Goal: Information Seeking & Learning: Learn about a topic

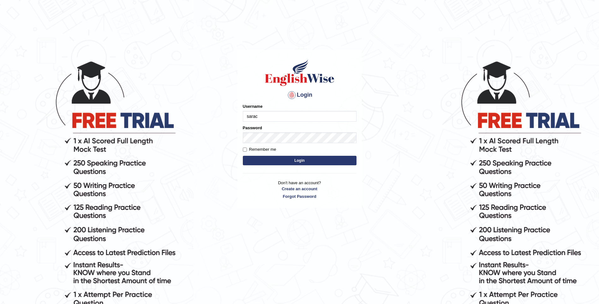
type input "sarac"
click at [267, 149] on label "Remember me" at bounding box center [259, 149] width 33 height 6
click at [247, 149] on input "Remember me" at bounding box center [245, 150] width 4 height 4
checkbox input "true"
click at [290, 165] on button "Login" at bounding box center [300, 160] width 114 height 9
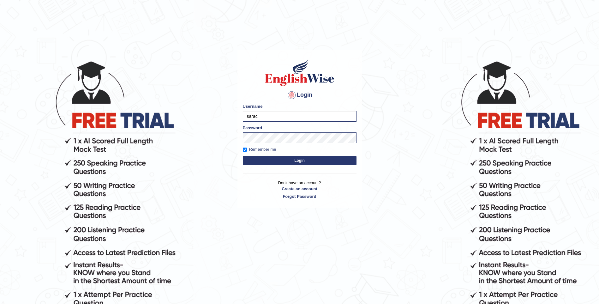
click at [292, 156] on button "Login" at bounding box center [300, 160] width 114 height 9
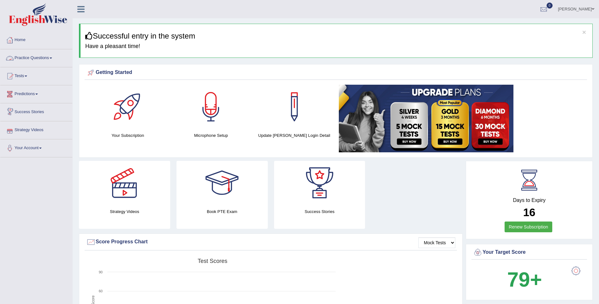
click at [33, 58] on link "Practice Questions" at bounding box center [36, 57] width 72 height 16
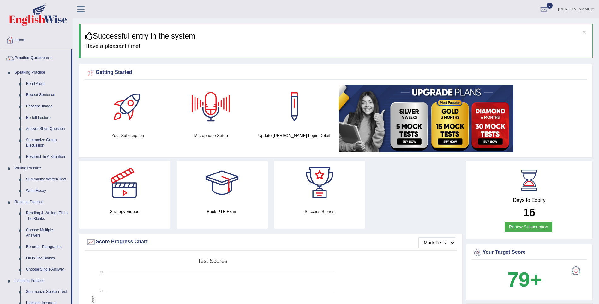
click at [205, 98] on div at bounding box center [211, 107] width 44 height 44
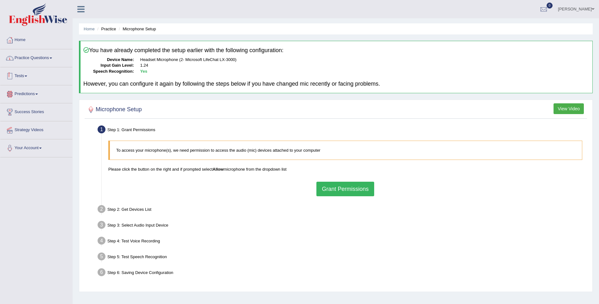
click at [29, 56] on link "Practice Questions" at bounding box center [36, 57] width 72 height 16
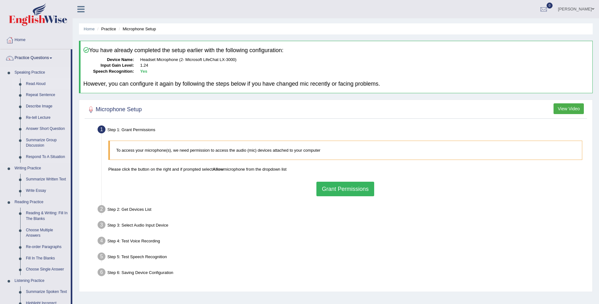
click at [30, 82] on link "Read Aloud" at bounding box center [47, 83] width 48 height 11
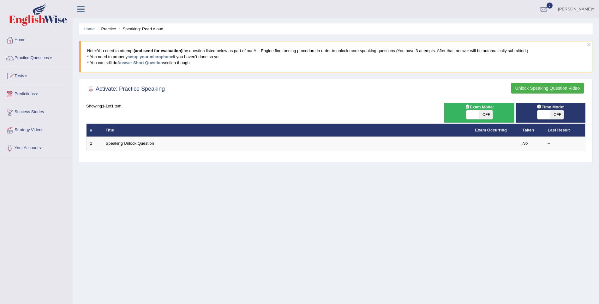
click at [560, 112] on span "OFF" at bounding box center [557, 114] width 13 height 9
checkbox input "true"
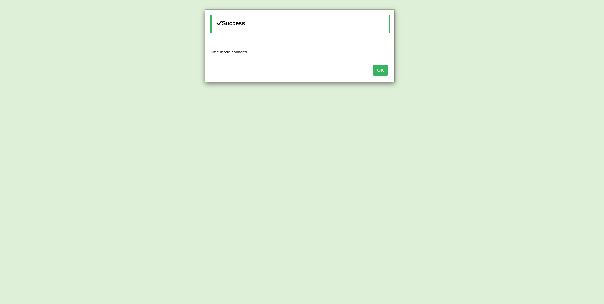
click at [378, 73] on button "OK" at bounding box center [380, 70] width 15 height 11
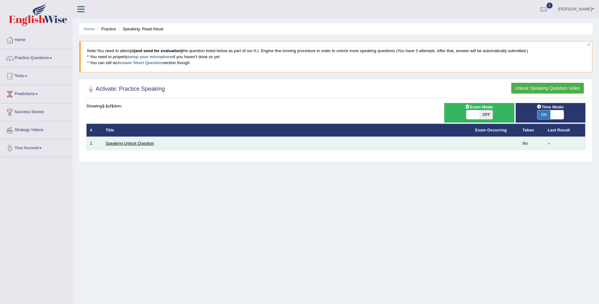
click at [130, 141] on link "Speaking Unlock Question" at bounding box center [130, 143] width 48 height 5
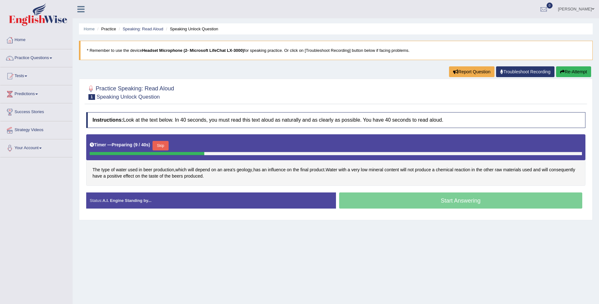
click at [399, 197] on div "Start Answering" at bounding box center [461, 201] width 250 height 18
click at [158, 145] on button "Skip" at bounding box center [163, 145] width 16 height 9
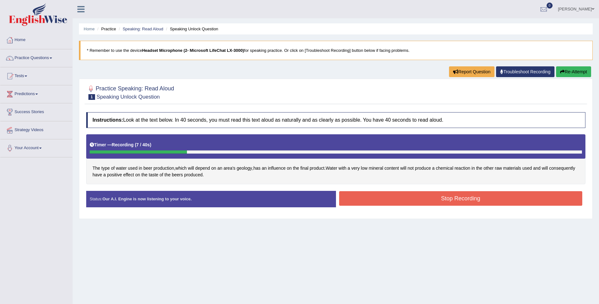
click at [414, 203] on button "Stop Recording" at bounding box center [461, 198] width 244 height 15
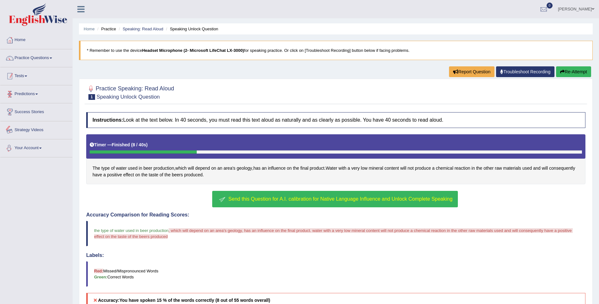
click at [38, 68] on link "Tests" at bounding box center [36, 75] width 72 height 16
click at [48, 51] on link "Practice Questions" at bounding box center [36, 57] width 72 height 16
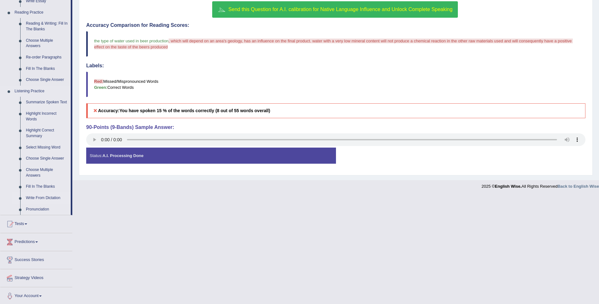
scroll to position [191, 0]
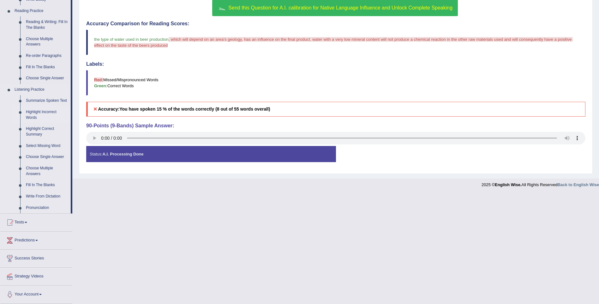
click at [29, 115] on link "Highlight Incorrect Words" at bounding box center [47, 114] width 48 height 17
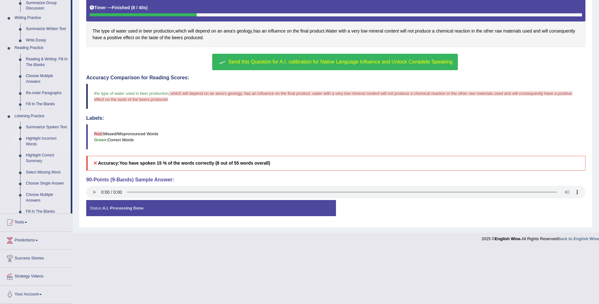
scroll to position [81, 0]
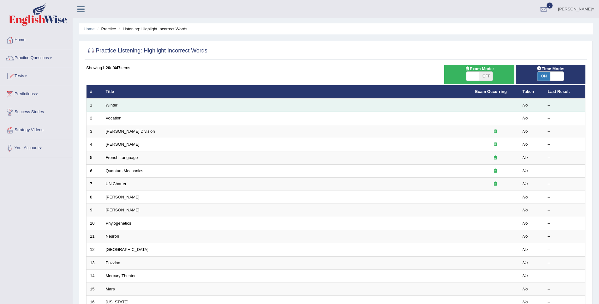
click at [116, 102] on td "Winter" at bounding box center [287, 105] width 370 height 13
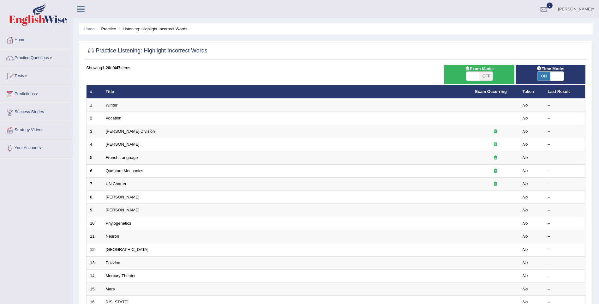
click at [562, 74] on span at bounding box center [557, 76] width 13 height 9
checkbox input "false"
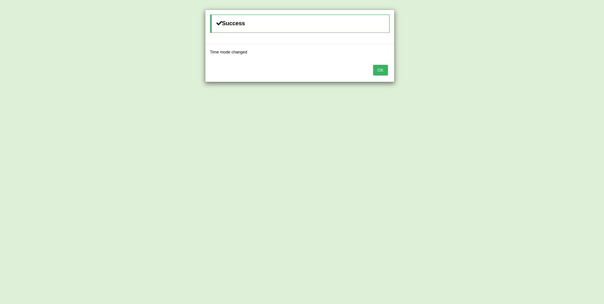
click at [379, 68] on button "OK" at bounding box center [380, 70] width 15 height 11
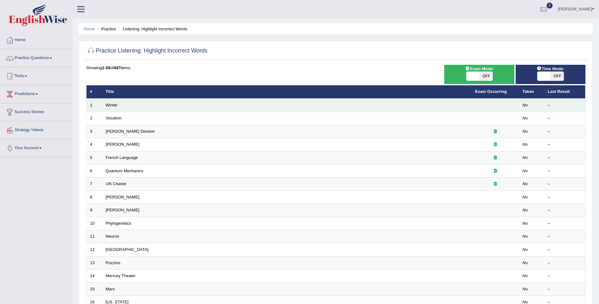
click at [106, 101] on td "Winter" at bounding box center [287, 105] width 370 height 13
click at [106, 103] on link "Winter" at bounding box center [112, 105] width 12 height 5
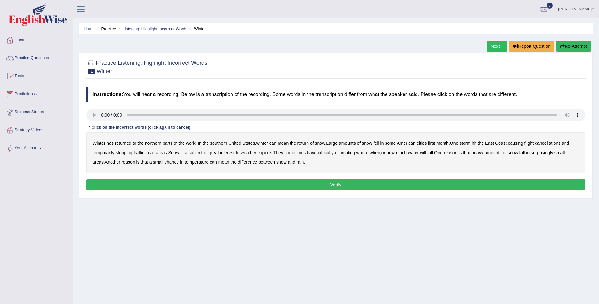
click at [85, 112] on div "Instructions: You will hear a recording. Below is a transcription of the record…" at bounding box center [336, 139] width 503 height 112
click at [218, 142] on b "southern" at bounding box center [218, 143] width 17 height 5
click at [154, 152] on b "all" at bounding box center [152, 152] width 4 height 5
click at [419, 150] on b "water" at bounding box center [413, 152] width 11 height 5
click at [173, 162] on b "chance" at bounding box center [172, 162] width 14 height 5
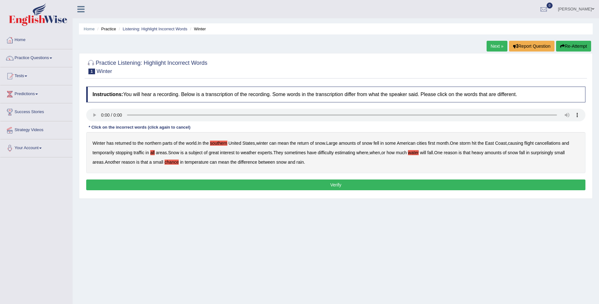
click at [245, 182] on button "Verify" at bounding box center [335, 184] width 499 height 11
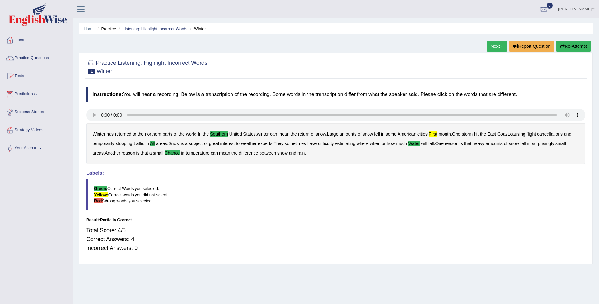
click at [496, 44] on link "Next »" at bounding box center [497, 46] width 21 height 11
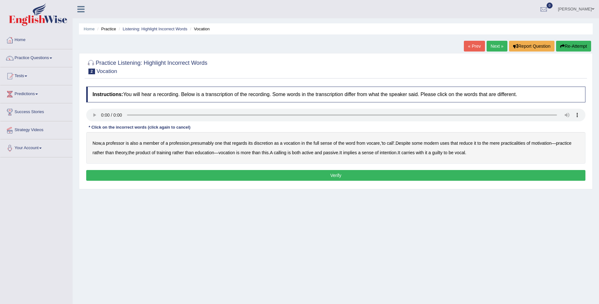
click at [263, 140] on div "Now , a professor is also a member of a profession , presumably one that regard…" at bounding box center [335, 148] width 499 height 32
click at [272, 141] on b "discretion" at bounding box center [263, 143] width 19 height 5
click at [545, 142] on b "motivation" at bounding box center [542, 143] width 20 height 5
click at [397, 151] on b "intention" at bounding box center [388, 152] width 17 height 5
click at [461, 149] on div "Now , a professor is also a member of a profession , presumably one that regard…" at bounding box center [335, 148] width 499 height 32
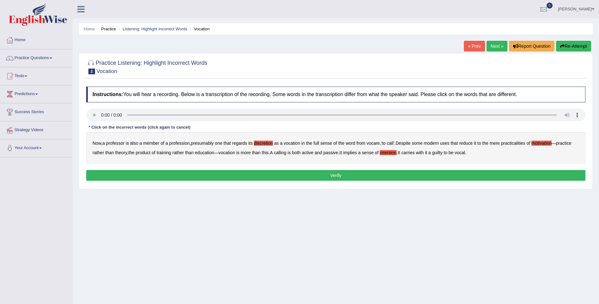
click at [443, 150] on b "guilty" at bounding box center [437, 152] width 10 height 5
click at [465, 174] on button "Verify" at bounding box center [335, 175] width 499 height 11
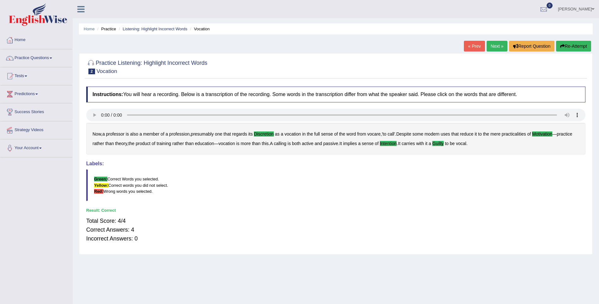
click at [500, 48] on link "Next »" at bounding box center [497, 46] width 21 height 11
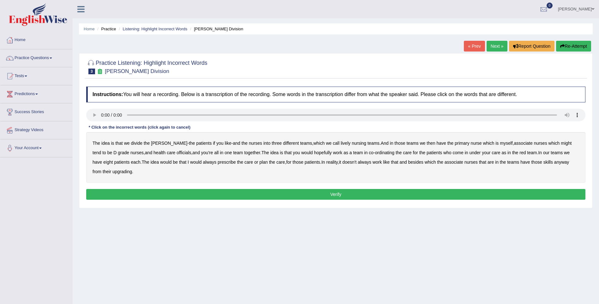
click at [333, 142] on b "call" at bounding box center [336, 143] width 7 height 5
click at [326, 141] on b "we" at bounding box center [329, 143] width 6 height 5
click at [333, 143] on b "call" at bounding box center [336, 143] width 7 height 5
click at [561, 142] on b "might" at bounding box center [566, 143] width 11 height 5
click at [177, 150] on b "officials" at bounding box center [184, 152] width 15 height 5
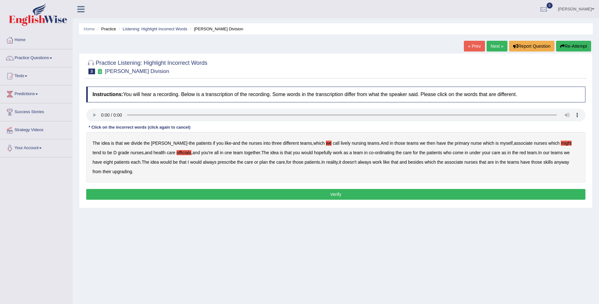
click at [203, 160] on b "always" at bounding box center [210, 162] width 14 height 5
click at [112, 173] on b "upgrading" at bounding box center [122, 171] width 20 height 5
click at [140, 184] on div "Instructions: You will hear a recording. Below is a transcription of the record…" at bounding box center [336, 143] width 503 height 121
click at [144, 191] on button "Verify" at bounding box center [335, 194] width 499 height 11
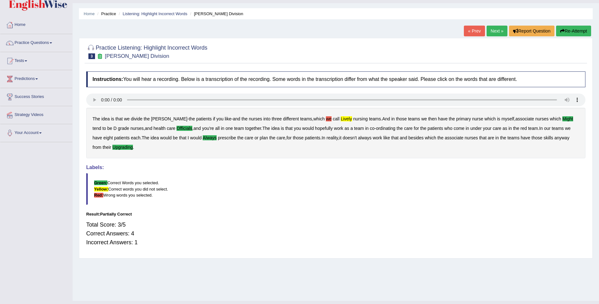
scroll to position [28, 0]
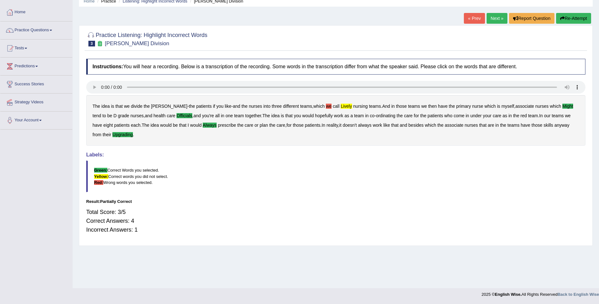
click at [496, 16] on link "Next »" at bounding box center [497, 18] width 21 height 11
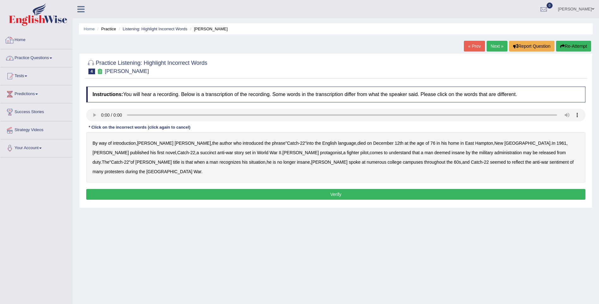
click at [21, 56] on link "Practice Questions" at bounding box center [36, 57] width 72 height 16
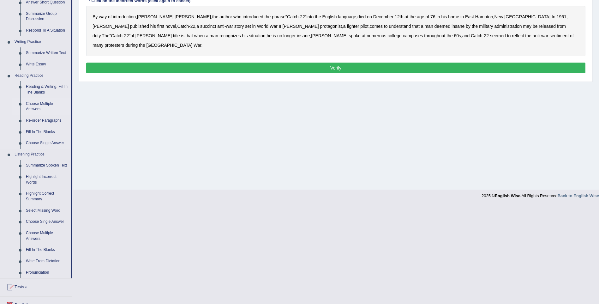
scroll to position [191, 0]
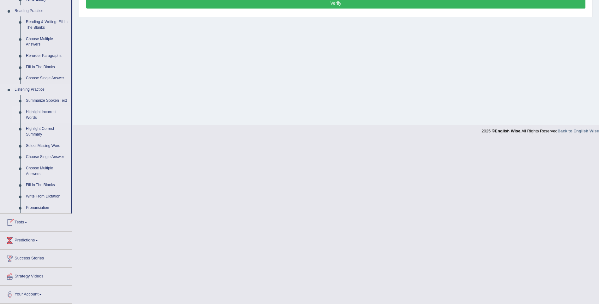
click at [29, 113] on link "Highlight Incorrect Words" at bounding box center [47, 114] width 48 height 17
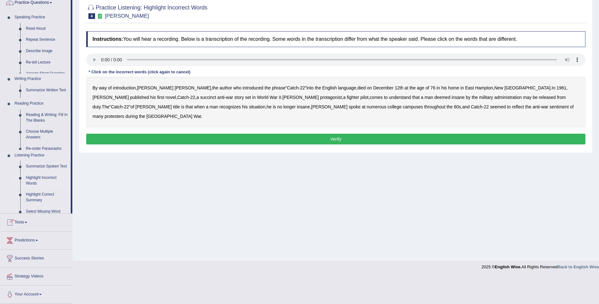
scroll to position [28, 0]
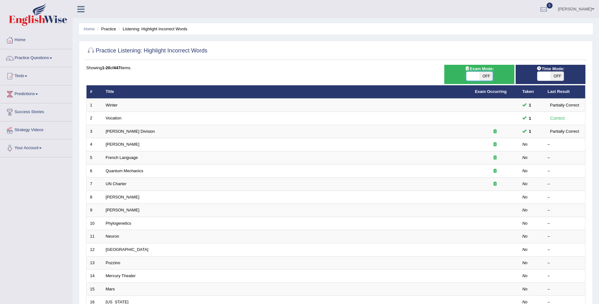
click at [467, 79] on span at bounding box center [473, 76] width 13 height 9
checkbox input "true"
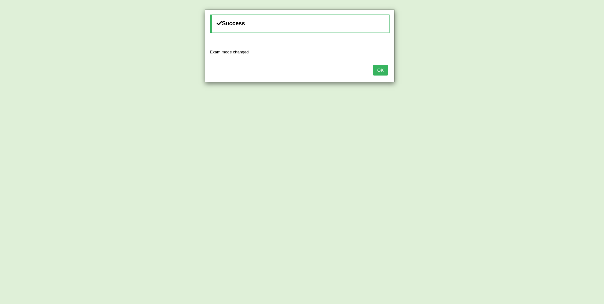
click at [379, 66] on button "OK" at bounding box center [380, 70] width 15 height 11
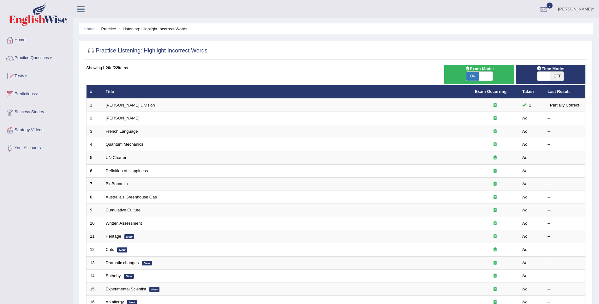
click at [560, 76] on span "OFF" at bounding box center [557, 76] width 13 height 9
checkbox input "true"
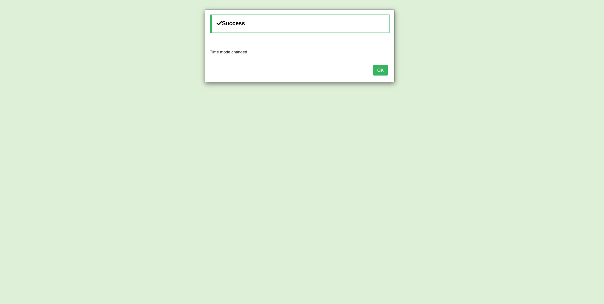
click at [375, 68] on button "OK" at bounding box center [380, 70] width 15 height 11
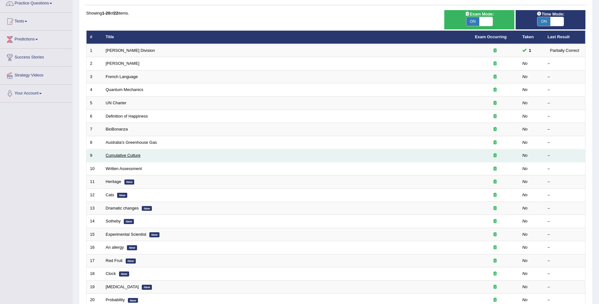
scroll to position [114, 0]
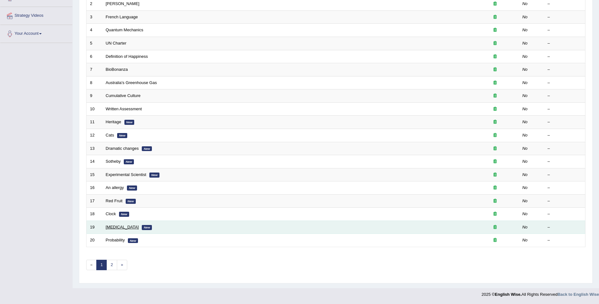
click at [115, 229] on link "[MEDICAL_DATA]" at bounding box center [122, 227] width 33 height 5
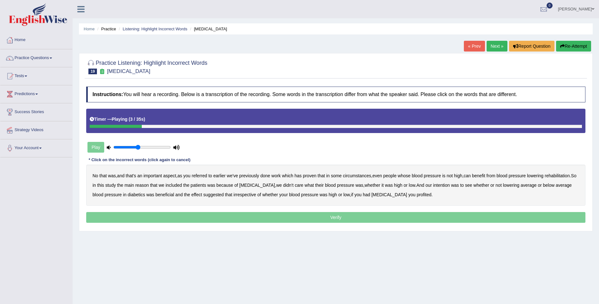
click at [202, 171] on div "No that was , and that's an important aspect , as you referred to earlier we've…" at bounding box center [335, 185] width 499 height 41
click at [202, 172] on div "No that was , and that's an important aspect , as you referred to earlier we've…" at bounding box center [335, 185] width 499 height 41
click at [196, 173] on b "referred" at bounding box center [199, 175] width 15 height 5
click at [201, 173] on b "referred" at bounding box center [199, 175] width 15 height 5
click at [200, 173] on b "referred" at bounding box center [199, 175] width 15 height 5
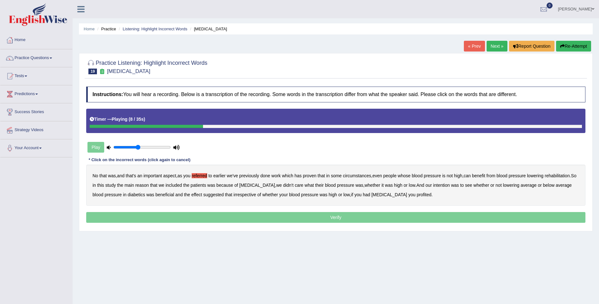
click at [361, 175] on b "circumstances" at bounding box center [357, 175] width 28 height 5
click at [558, 172] on div "No that was , and that's an important aspect , as you referred to earlier we've…" at bounding box center [335, 185] width 499 height 41
click at [558, 173] on b "rehabilitation" at bounding box center [557, 175] width 25 height 5
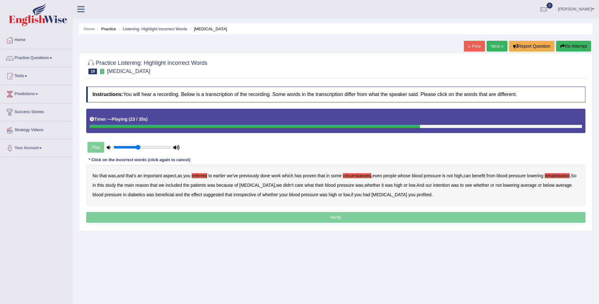
click at [433, 183] on b "intention" at bounding box center [441, 185] width 17 height 5
click at [191, 194] on b "effect" at bounding box center [196, 194] width 11 height 5
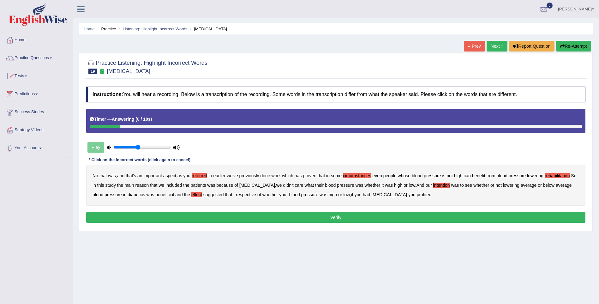
click at [295, 218] on button "Verify" at bounding box center [335, 217] width 499 height 11
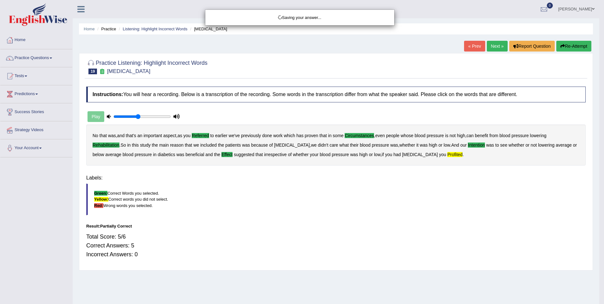
click at [295, 218] on body "Toggle navigation Home Practice Questions Speaking Practice Read Aloud Repeat S…" at bounding box center [302, 152] width 604 height 304
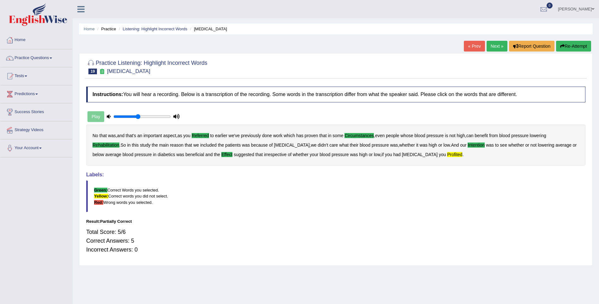
click at [502, 47] on link "Next »" at bounding box center [497, 46] width 21 height 11
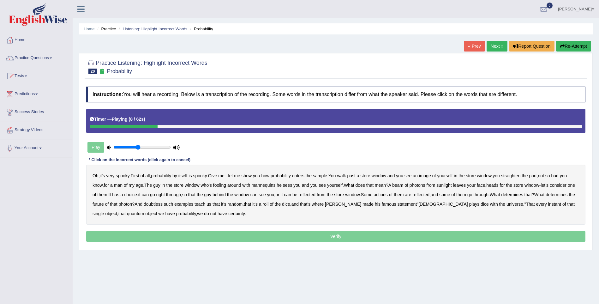
click at [324, 174] on b "sample" at bounding box center [320, 175] width 14 height 5
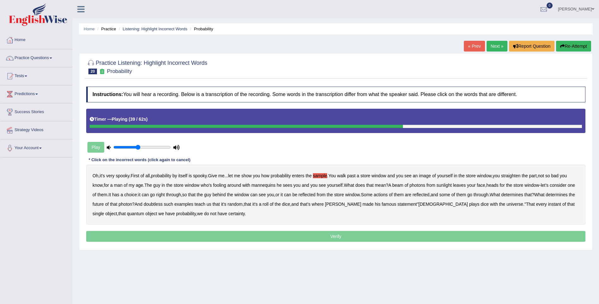
click at [388, 194] on b "actions" at bounding box center [381, 194] width 14 height 5
click at [163, 202] on b "doubtless" at bounding box center [153, 204] width 19 height 5
click at [269, 204] on b "roll" at bounding box center [266, 204] width 6 height 5
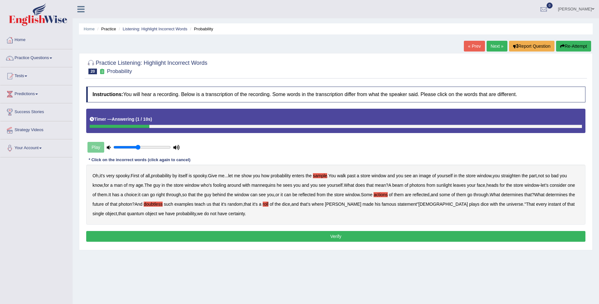
click at [207, 237] on button "Verify" at bounding box center [335, 236] width 499 height 11
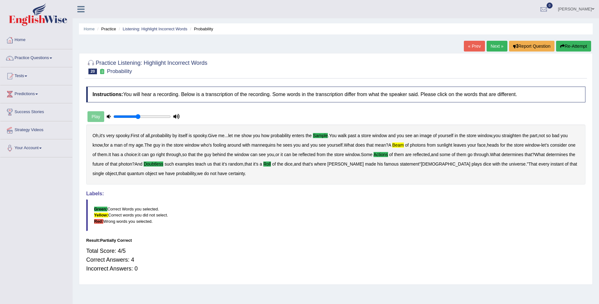
click at [497, 41] on link "Next »" at bounding box center [497, 46] width 21 height 11
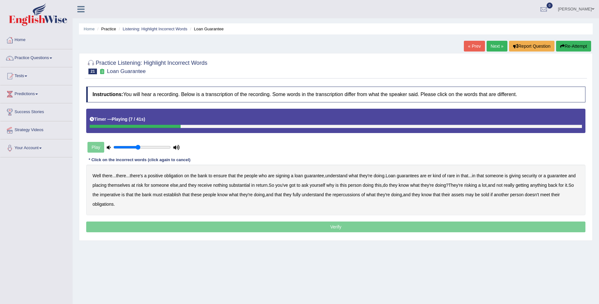
click at [341, 173] on b "understand" at bounding box center [336, 175] width 22 height 5
click at [450, 173] on b "rare" at bounding box center [451, 175] width 8 height 5
click at [243, 183] on b "substantial" at bounding box center [239, 185] width 21 height 5
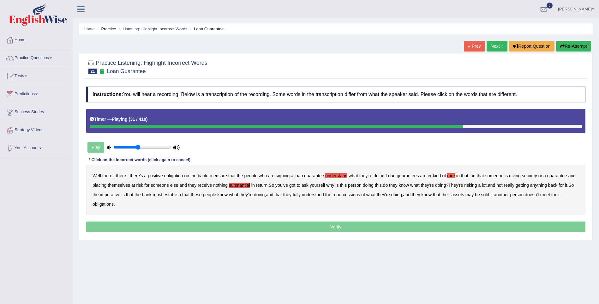
click at [173, 194] on b "establish" at bounding box center [172, 194] width 17 height 5
click at [347, 193] on b "repercussions" at bounding box center [346, 194] width 27 height 5
click at [461, 193] on b "assets" at bounding box center [457, 194] width 13 height 5
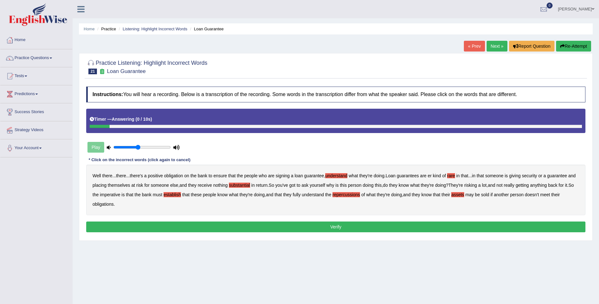
click at [463, 227] on button "Verify" at bounding box center [335, 226] width 499 height 11
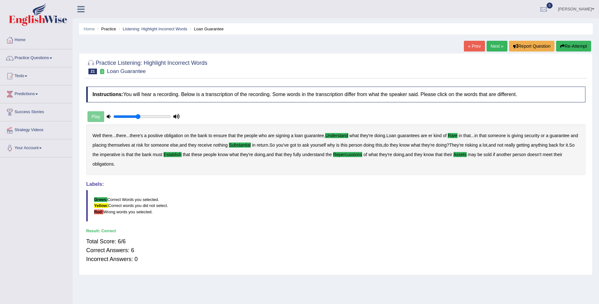
click at [493, 46] on link "Next »" at bounding box center [497, 46] width 21 height 11
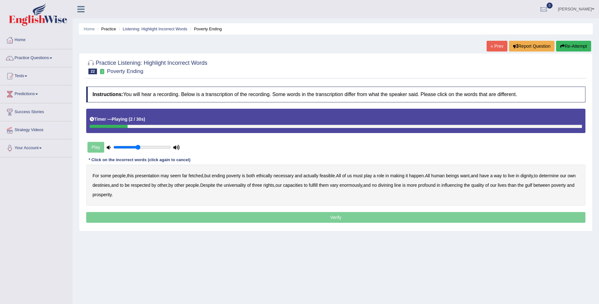
click at [155, 175] on b "presentation" at bounding box center [147, 175] width 24 height 5
click at [264, 173] on b "ethically" at bounding box center [264, 175] width 16 height 5
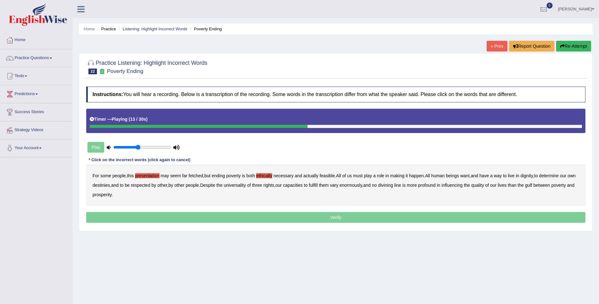
click at [502, 175] on b "way" at bounding box center [498, 175] width 8 height 5
click at [303, 183] on b "capacities" at bounding box center [293, 185] width 20 height 5
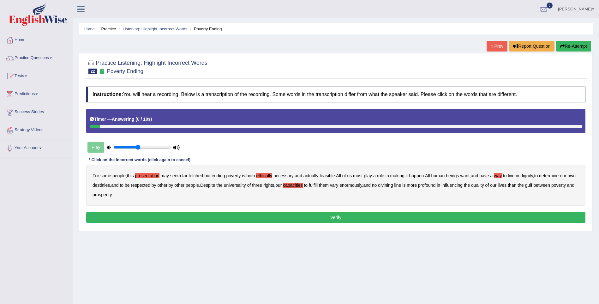
click at [418, 214] on button "Verify" at bounding box center [335, 217] width 499 height 11
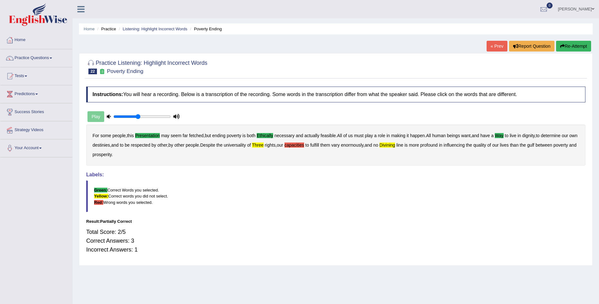
click at [420, 209] on blockquote "Green: Correct Words you selected. Yellow: Correct words you did not select. Re…" at bounding box center [335, 195] width 499 height 31
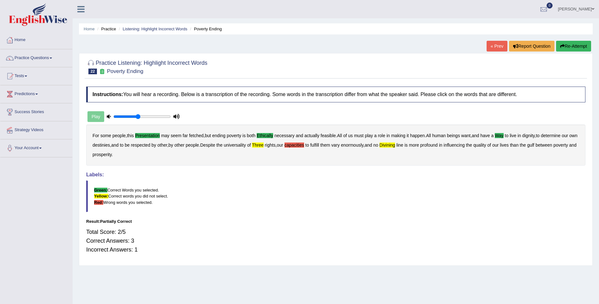
click at [420, 209] on blockquote "Green: Correct Words you selected. Yellow: Correct words you did not select. Re…" at bounding box center [335, 195] width 499 height 31
click at [42, 65] on li "Practice Questions Speaking Practice Read Aloud Repeat Sentence Describe Image …" at bounding box center [36, 58] width 72 height 18
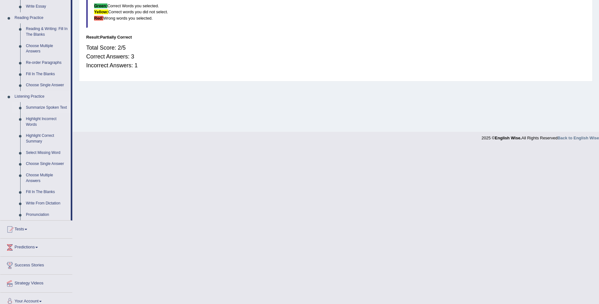
scroll to position [191, 0]
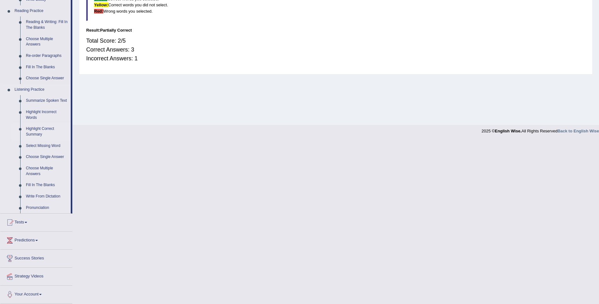
click at [40, 128] on link "Highlight Correct Summary" at bounding box center [47, 131] width 48 height 17
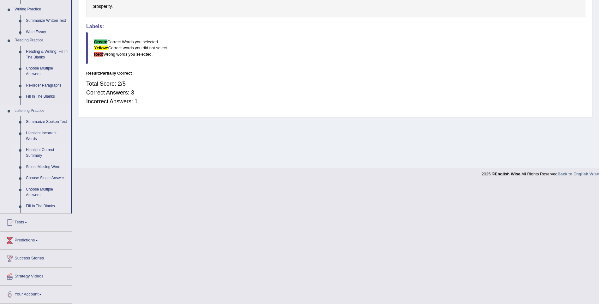
scroll to position [116, 0]
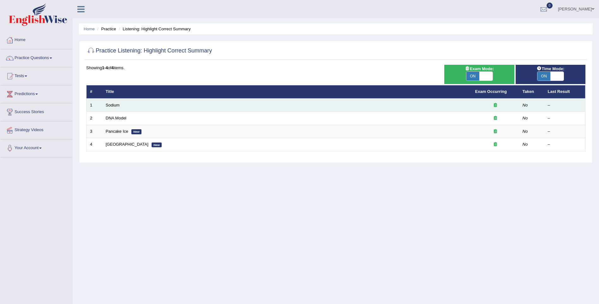
click at [120, 107] on td "Sodium" at bounding box center [287, 105] width 370 height 13
click at [110, 105] on link "Sodium" at bounding box center [113, 105] width 14 height 5
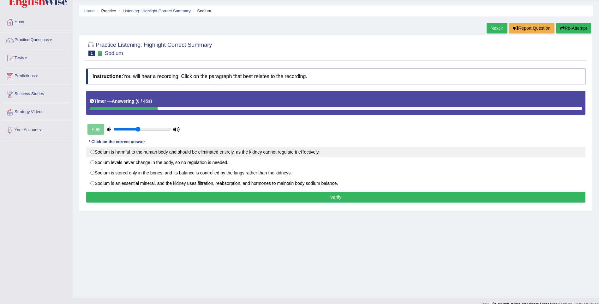
scroll to position [28, 0]
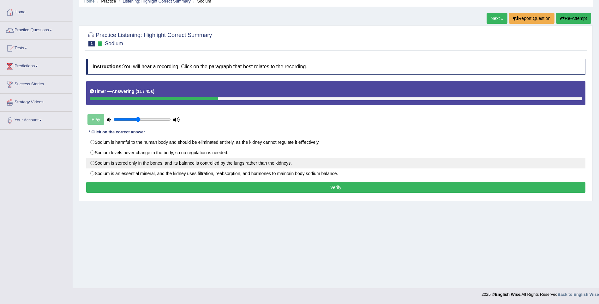
click at [213, 160] on label "Sodium is stored only in the bones, and its balance is controlled by the lungs …" at bounding box center [335, 163] width 499 height 11
radio input "true"
drag, startPoint x: 213, startPoint y: 160, endPoint x: 213, endPoint y: 167, distance: 7.3
click at [213, 167] on label "Sodium is stored only in the bones, and its balance is controlled by the lungs …" at bounding box center [335, 163] width 499 height 11
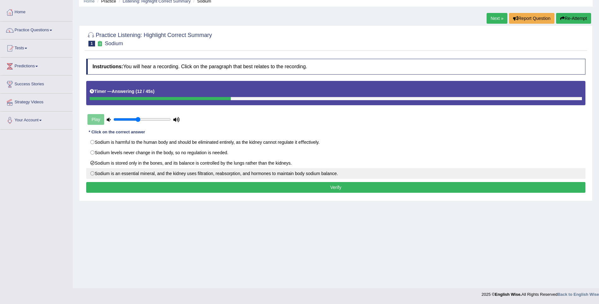
click at [213, 170] on label "Sodium is an essential mineral, and the kidney uses ﬁltration, reabsorption, an…" at bounding box center [335, 173] width 499 height 11
radio input "true"
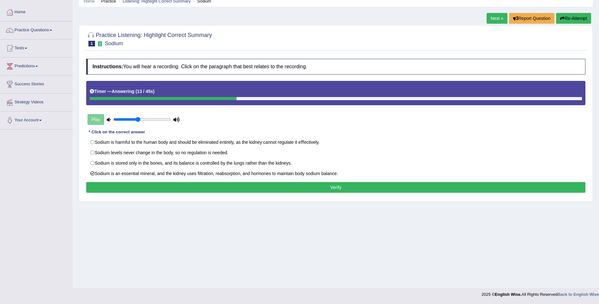
click at [216, 182] on div "Instructions: You will hear a recording. Click on the paragraph that best relat…" at bounding box center [336, 127] width 503 height 142
click at [219, 189] on button "Verify" at bounding box center [335, 187] width 499 height 11
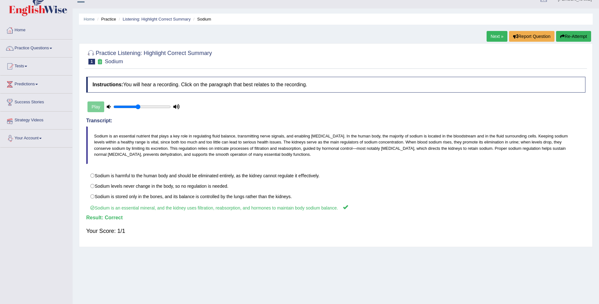
scroll to position [0, 0]
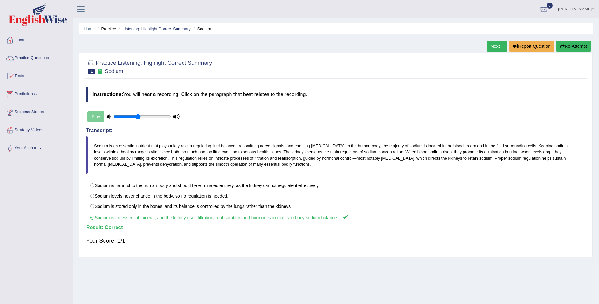
click at [492, 42] on link "Next »" at bounding box center [497, 46] width 21 height 11
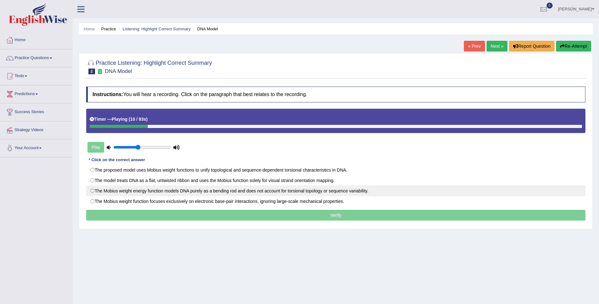
click at [169, 191] on label "The Mobius weight energy function models DNA purely as a bending rod and does n…" at bounding box center [335, 190] width 499 height 11
radio input "true"
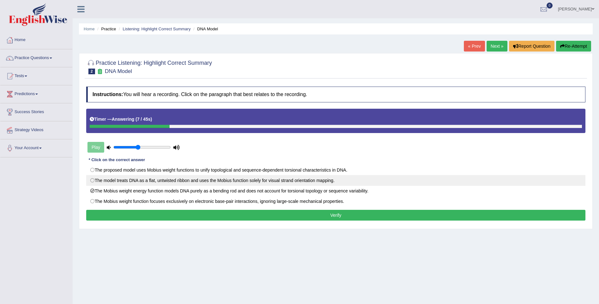
click at [289, 177] on label "The model treats DNA as a ﬂat, untwisted ribbon and uses the Mobius function so…" at bounding box center [335, 180] width 499 height 11
radio input "true"
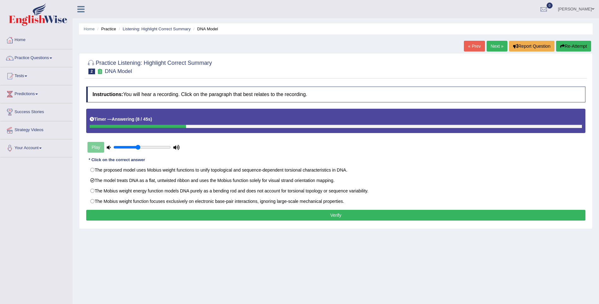
click at [302, 214] on button "Verify" at bounding box center [335, 215] width 499 height 11
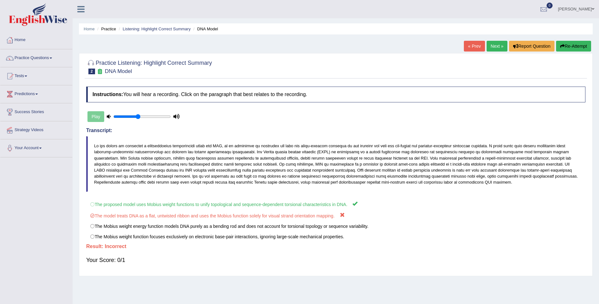
click at [493, 43] on link "Next »" at bounding box center [497, 46] width 21 height 11
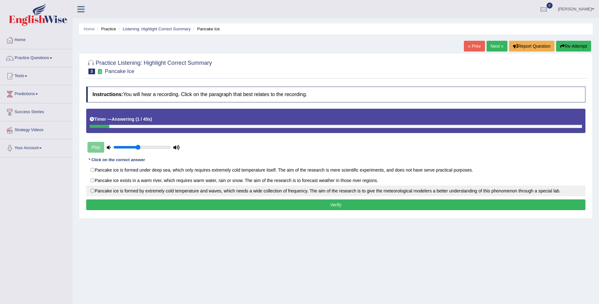
click at [210, 189] on label "Pancake ice is formed by extremely cold temperature and waves, which needs a wi…" at bounding box center [335, 190] width 499 height 11
radio input "true"
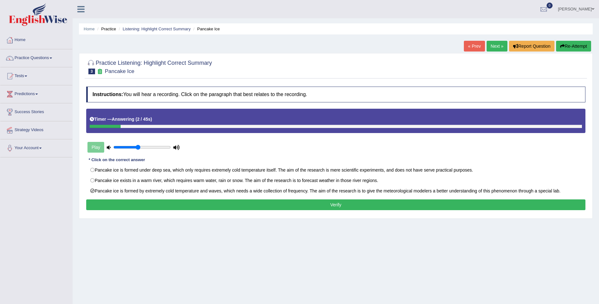
click at [226, 208] on button "Verify" at bounding box center [335, 204] width 499 height 11
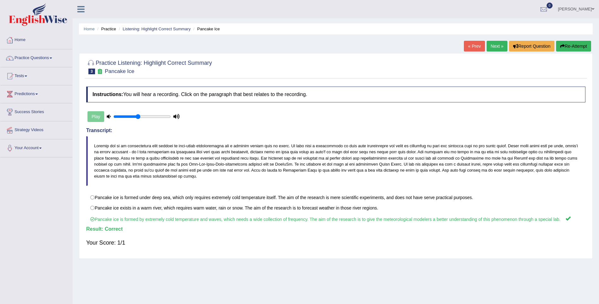
click at [491, 42] on link "Next »" at bounding box center [497, 46] width 21 height 11
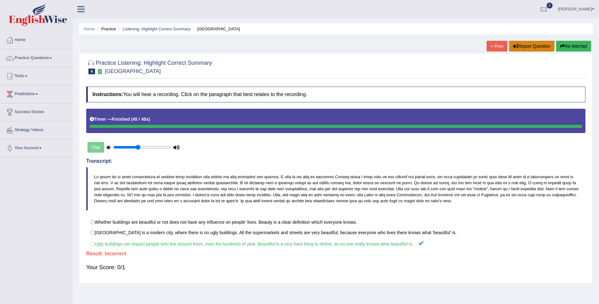
drag, startPoint x: 541, startPoint y: 43, endPoint x: 576, endPoint y: 107, distance: 73.2
click at [576, 107] on div "Home Practice Listening: Highlight Correct Summary Ugly Building « Prev Report …" at bounding box center [336, 158] width 527 height 316
drag, startPoint x: 349, startPoint y: 164, endPoint x: 332, endPoint y: 170, distance: 17.6
click at [347, 166] on div "Transcript:" at bounding box center [335, 184] width 499 height 52
click at [38, 55] on link "Practice Questions" at bounding box center [36, 57] width 72 height 16
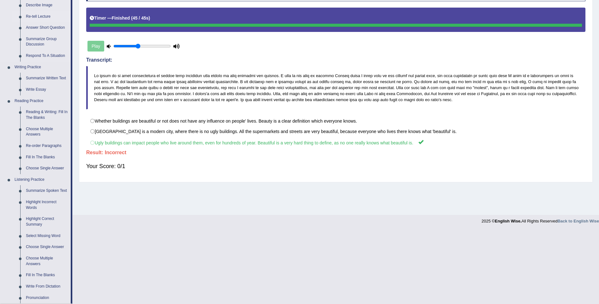
scroll to position [126, 0]
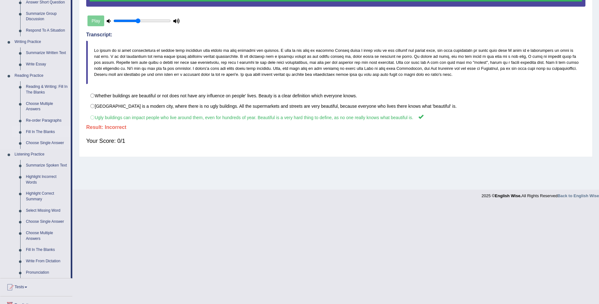
click at [45, 129] on link "Fill In The Blanks" at bounding box center [47, 131] width 48 height 11
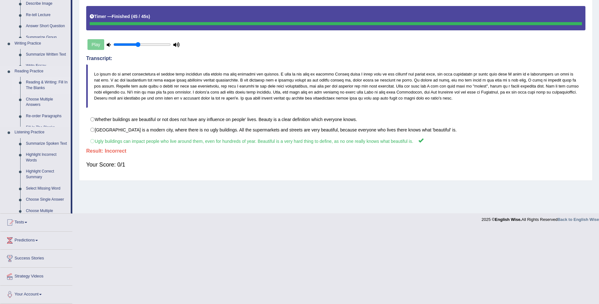
scroll to position [28, 0]
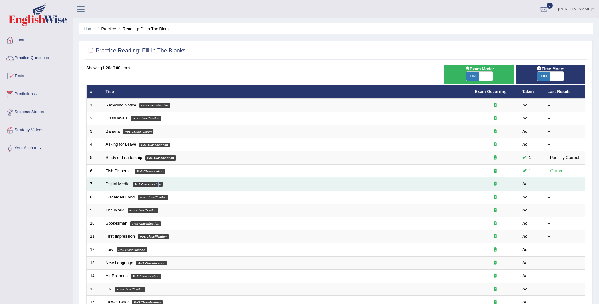
click at [159, 184] on td "Digital Media PoS Classification" at bounding box center [286, 184] width 369 height 13
drag, startPoint x: 159, startPoint y: 184, endPoint x: 154, endPoint y: 183, distance: 4.7
click at [154, 183] on em "PoS Classification" at bounding box center [148, 184] width 31 height 5
click at [107, 186] on td "Digital Media PoS Classification" at bounding box center [286, 184] width 369 height 13
click at [109, 183] on link "Digital Media" at bounding box center [118, 183] width 24 height 5
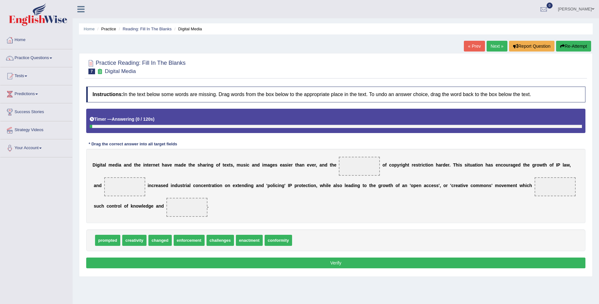
scroll to position [28, 0]
